Goal: Task Accomplishment & Management: Manage account settings

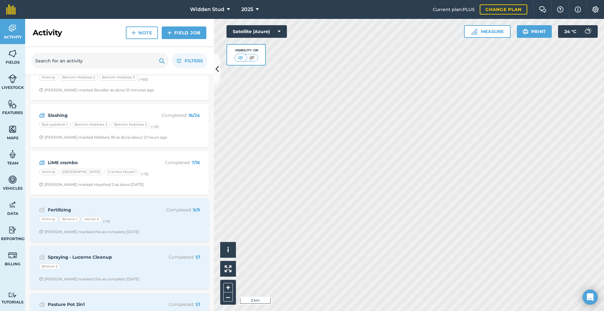
scroll to position [31, 0]
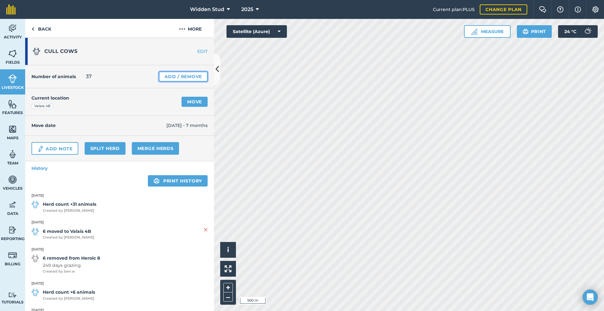
click at [182, 78] on link "Add / Remove" at bounding box center [183, 76] width 49 height 10
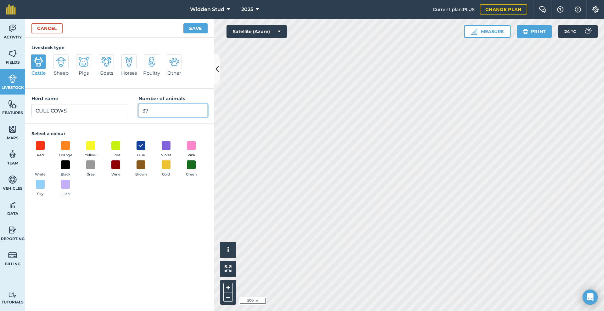
click at [149, 110] on input "37" at bounding box center [172, 110] width 69 height 13
type input "39"
click at [183, 23] on button "Save" at bounding box center [195, 28] width 24 height 10
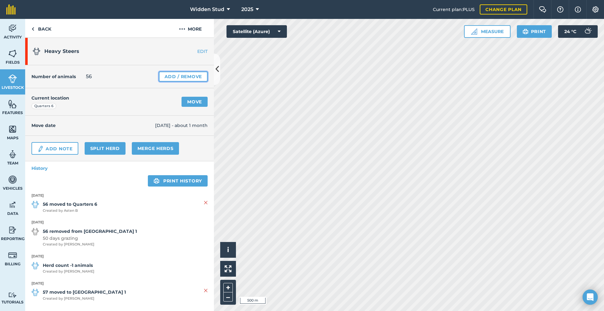
click at [181, 74] on link "Add / Remove" at bounding box center [183, 76] width 49 height 10
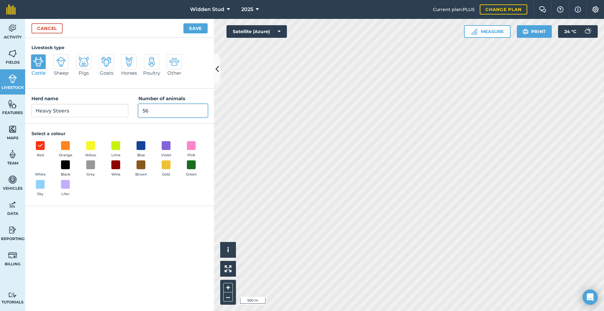
drag, startPoint x: 149, startPoint y: 108, endPoint x: 110, endPoint y: 112, distance: 38.9
click at [110, 112] on div "Herd name Heavy Steers Number of animals 56" at bounding box center [119, 105] width 189 height 35
type input "64"
click at [183, 23] on button "Save" at bounding box center [195, 28] width 24 height 10
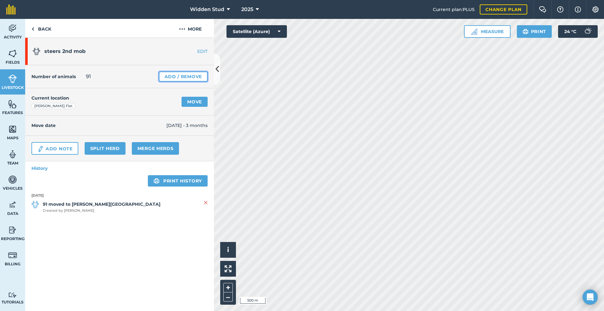
click at [172, 75] on link "Add / Remove" at bounding box center [183, 76] width 49 height 10
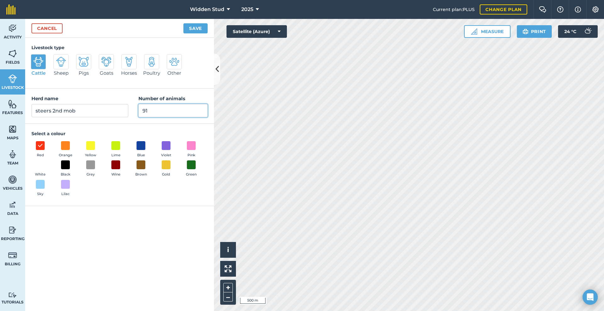
drag, startPoint x: 163, startPoint y: 113, endPoint x: 108, endPoint y: 113, distance: 55.7
click at [108, 113] on div "Herd name steers 2nd mob Number of animals 91" at bounding box center [119, 105] width 189 height 35
type input "77"
click at [183, 23] on button "Save" at bounding box center [195, 28] width 24 height 10
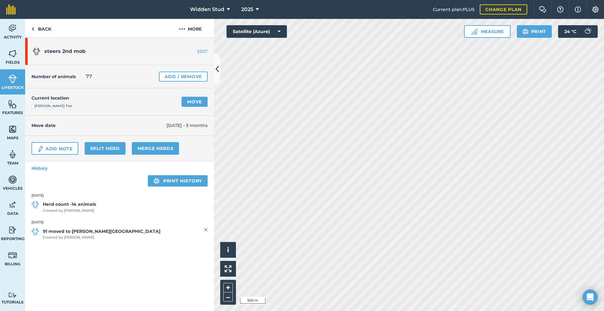
click at [135, 249] on div "Activity Fields Livestock Features Maps Team Vehicles Data Reporting Billing Tu…" at bounding box center [302, 165] width 604 height 292
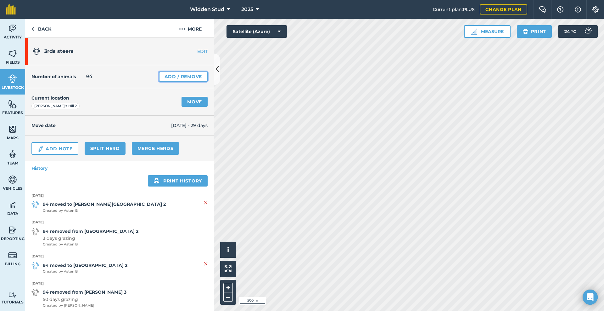
click at [172, 78] on link "Add / Remove" at bounding box center [183, 76] width 49 height 10
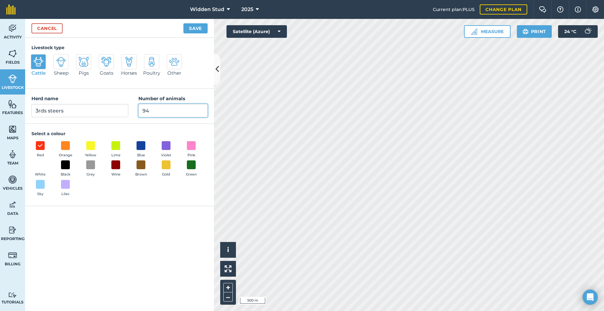
drag, startPoint x: 131, startPoint y: 110, endPoint x: 112, endPoint y: 111, distance: 19.2
click at [112, 111] on div "Herd name 3rds steers Number of animals 94" at bounding box center [119, 105] width 189 height 35
type input "45"
click at [183, 23] on button "Save" at bounding box center [195, 28] width 24 height 10
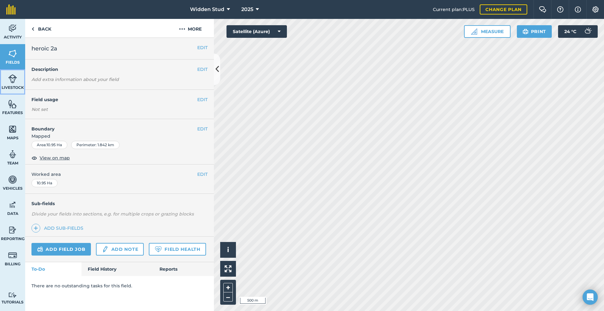
click at [4, 83] on link "Livestock" at bounding box center [12, 81] width 25 height 25
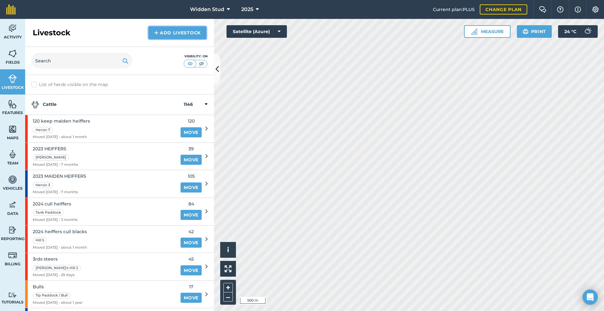
click at [185, 32] on link "Add Livestock" at bounding box center [178, 32] width 58 height 13
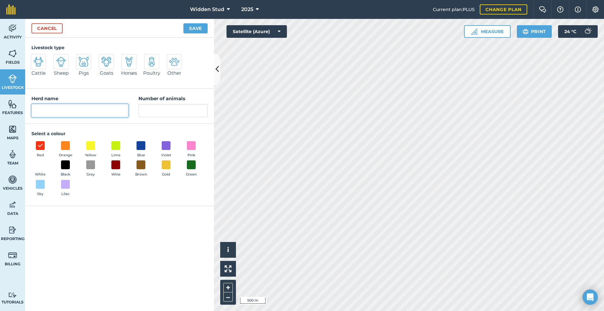
click at [56, 108] on input "Herd name" at bounding box center [79, 110] width 97 height 13
type input "Bullocks"
click at [160, 110] on input "Number of animals" at bounding box center [172, 110] width 69 height 13
type input "6"
click at [197, 28] on button "Save" at bounding box center [195, 28] width 24 height 10
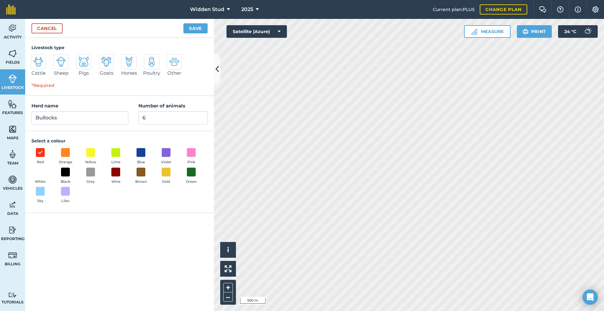
click at [37, 63] on img at bounding box center [38, 62] width 10 height 10
click at [36, 58] on input "Cattle" at bounding box center [33, 56] width 4 height 4
radio input "true"
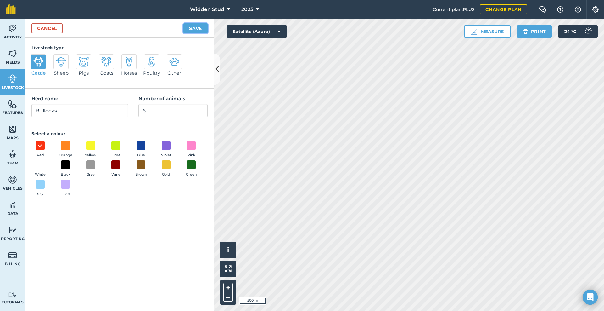
click at [196, 28] on button "Save" at bounding box center [195, 28] width 24 height 10
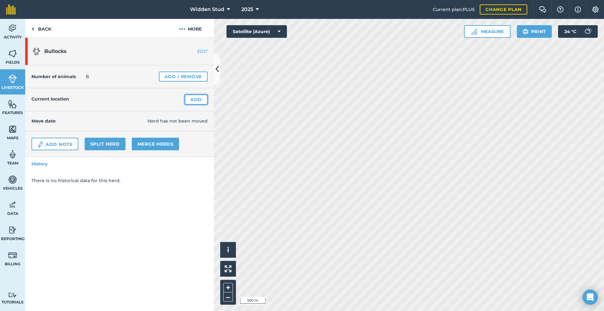
click at [193, 102] on link "Add" at bounding box center [196, 99] width 23 height 10
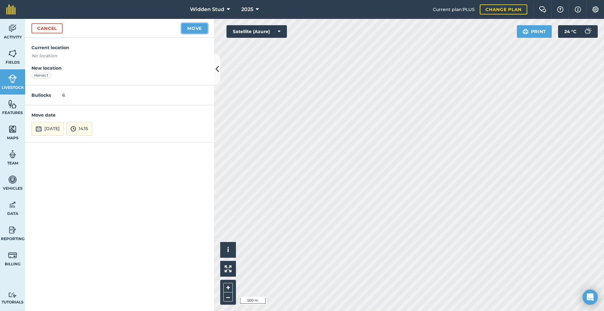
click at [200, 31] on button "Move" at bounding box center [195, 28] width 26 height 10
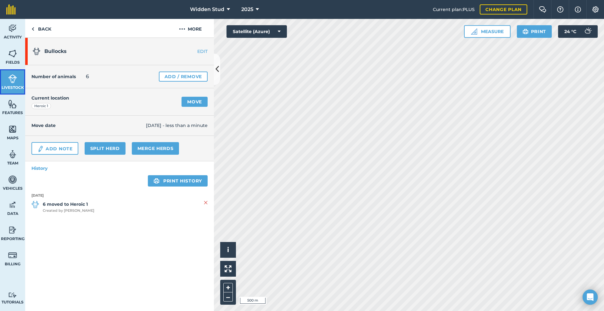
click at [12, 76] on img at bounding box center [12, 78] width 9 height 9
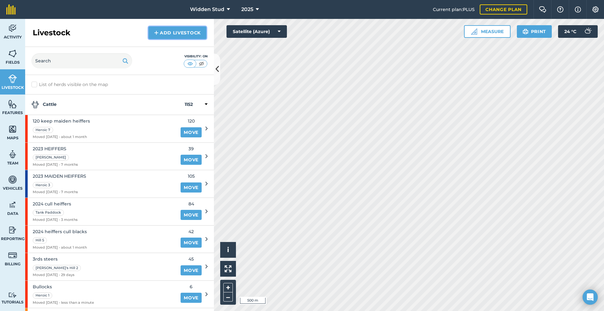
click at [171, 34] on link "Add Livestock" at bounding box center [178, 32] width 58 height 13
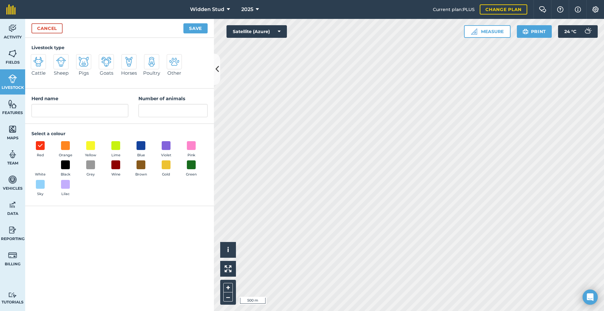
click at [38, 61] on img at bounding box center [38, 62] width 10 height 10
click at [36, 58] on input "Cattle" at bounding box center [33, 56] width 4 height 4
radio input "true"
click at [63, 112] on input "Cattle" at bounding box center [79, 110] width 97 height 13
type input "C"
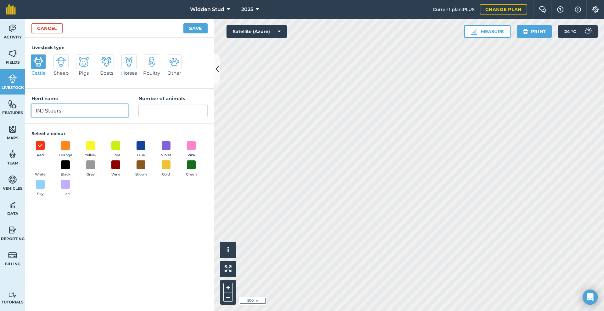
type input "INJ Steers"
click at [154, 109] on input "Number of animals" at bounding box center [172, 110] width 69 height 13
type input "2"
click at [191, 29] on button "Save" at bounding box center [195, 28] width 24 height 10
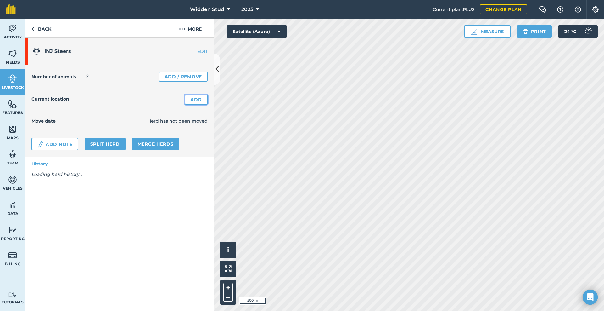
click at [193, 99] on link "Add" at bounding box center [196, 99] width 23 height 10
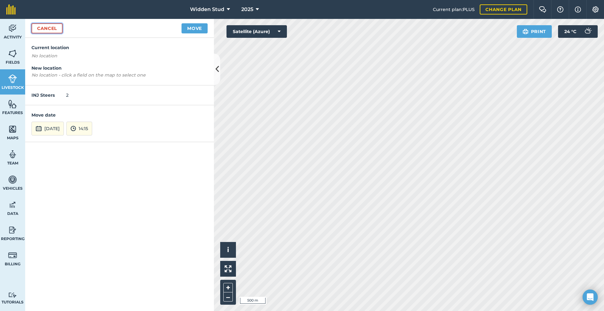
click at [46, 30] on link "Cancel" at bounding box center [46, 28] width 31 height 10
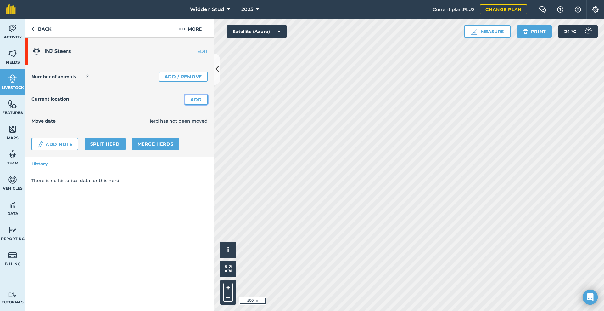
click at [193, 99] on link "Add" at bounding box center [196, 99] width 23 height 10
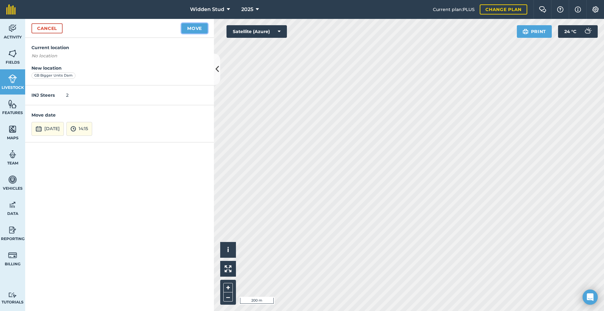
click at [202, 29] on button "Move" at bounding box center [195, 28] width 26 height 10
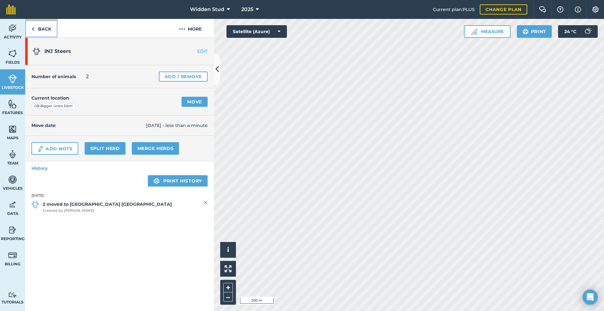
click at [38, 29] on link "Back" at bounding box center [41, 28] width 32 height 19
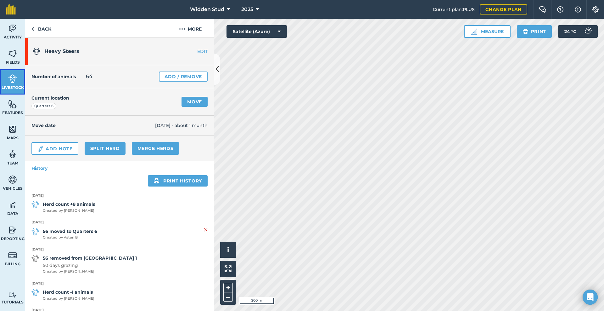
click at [6, 73] on link "Livestock" at bounding box center [12, 81] width 25 height 25
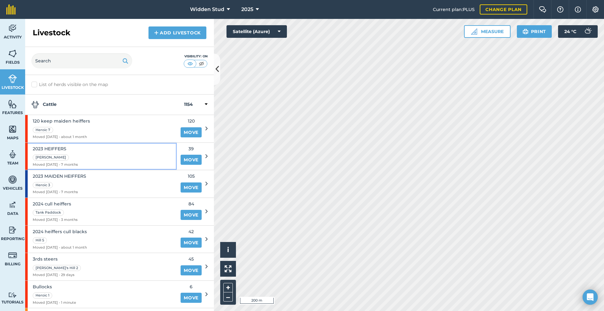
click at [76, 153] on div "2023 HEIFFERS [PERSON_NAME] Moved [DATE] - 7 months" at bounding box center [55, 156] width 45 height 27
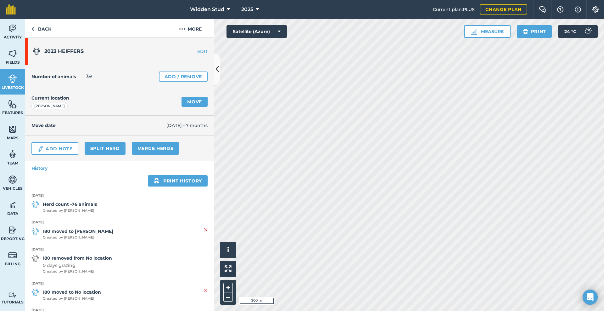
click at [192, 51] on link "EDIT" at bounding box center [194, 51] width 40 height 6
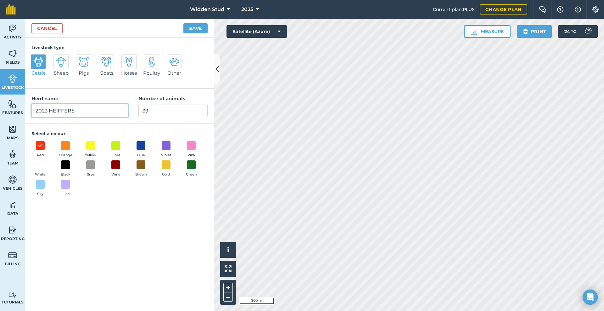
drag, startPoint x: 60, startPoint y: 111, endPoint x: 91, endPoint y: 113, distance: 30.9
click at [60, 110] on input "2023 HEIFFERS" at bounding box center [79, 110] width 97 height 13
type input "2023 CULL HIEFERS"
click at [199, 31] on button "Save" at bounding box center [195, 28] width 24 height 10
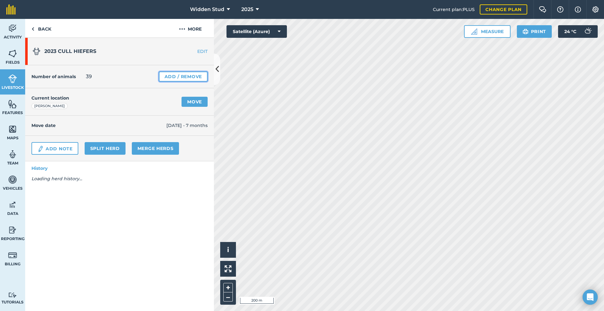
click at [177, 79] on link "Add / Remove" at bounding box center [183, 76] width 49 height 10
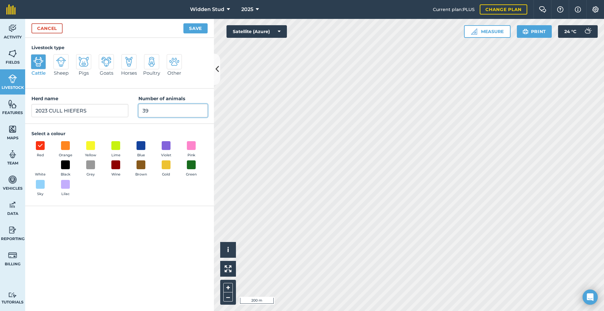
click at [162, 109] on input "39" at bounding box center [172, 110] width 69 height 13
type input "38"
click at [183, 23] on button "Save" at bounding box center [195, 28] width 24 height 10
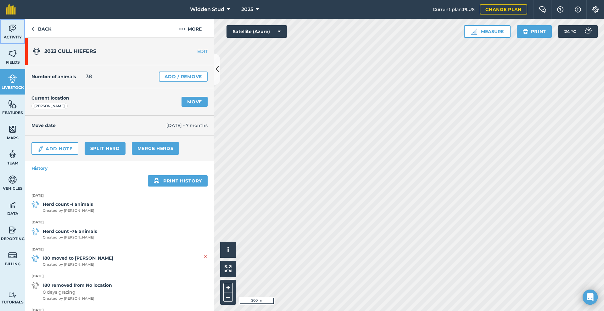
click at [13, 31] on img at bounding box center [12, 28] width 9 height 9
